Goal: Check status: Check status

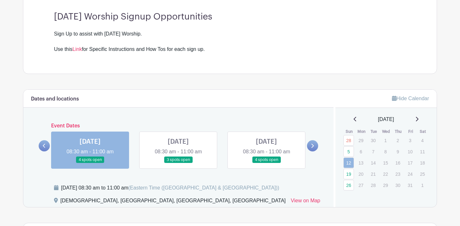
scroll to position [197, 0]
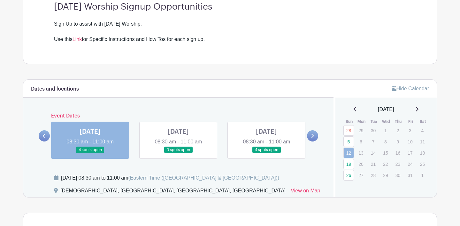
click at [178, 153] on link at bounding box center [178, 153] width 0 height 0
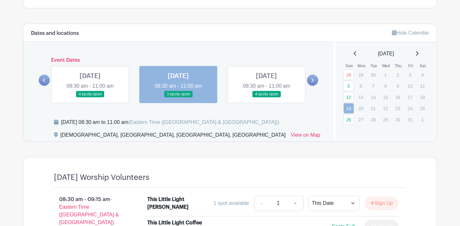
scroll to position [252, 0]
click at [267, 98] on link at bounding box center [267, 98] width 0 height 0
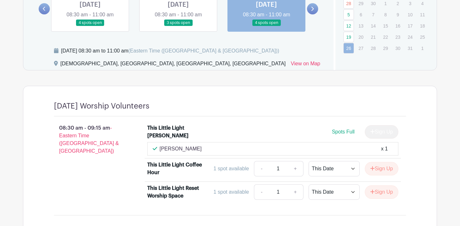
scroll to position [220, 0]
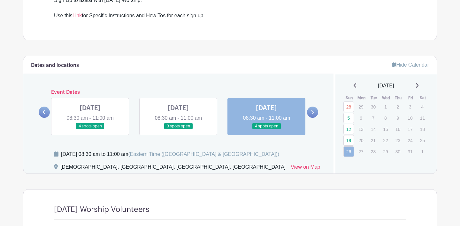
click at [314, 113] on icon at bounding box center [312, 112] width 3 height 5
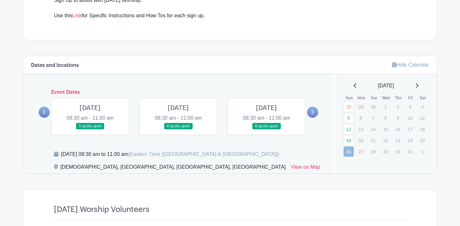
click at [90, 129] on link at bounding box center [90, 129] width 0 height 0
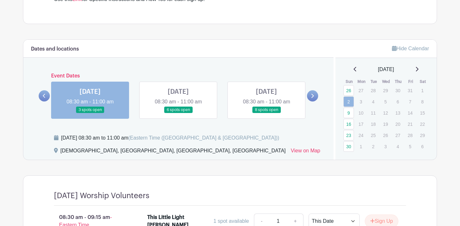
scroll to position [232, 0]
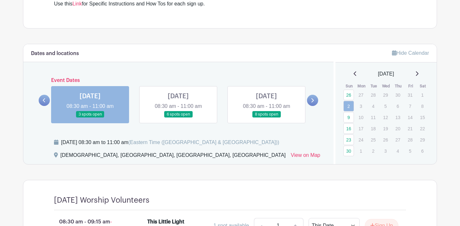
click at [178, 118] on link at bounding box center [178, 118] width 0 height 0
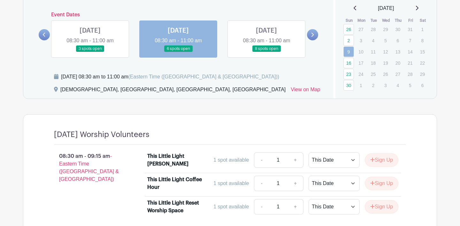
scroll to position [291, 0]
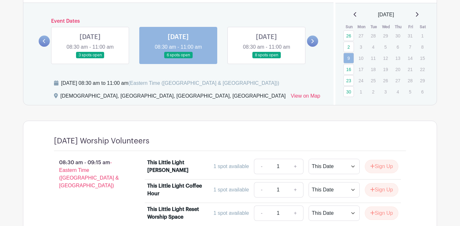
click at [267, 59] on link at bounding box center [267, 59] width 0 height 0
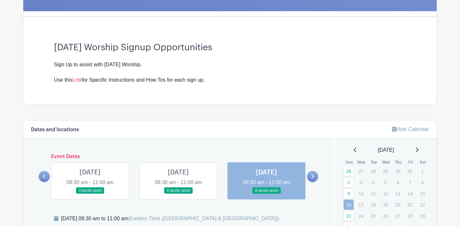
scroll to position [146, 0]
